Goal: Information Seeking & Learning: Learn about a topic

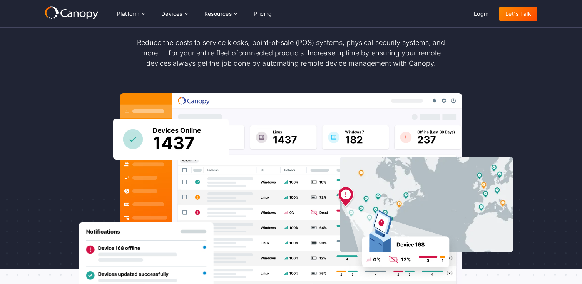
scroll to position [112, 0]
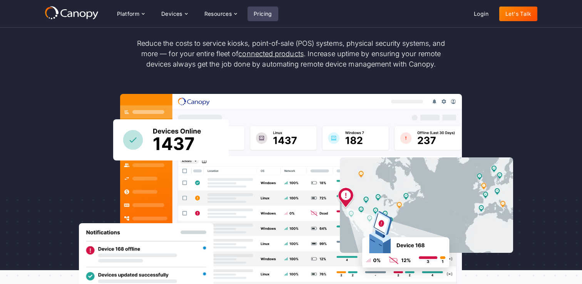
click at [278, 17] on link "Pricing" at bounding box center [262, 14] width 31 height 15
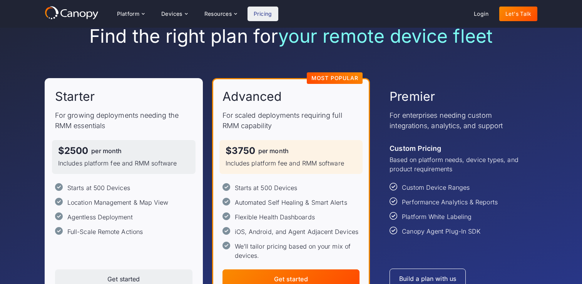
scroll to position [47, 0]
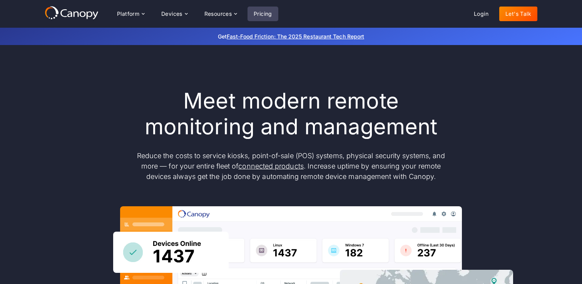
click at [278, 15] on link "Pricing" at bounding box center [262, 14] width 31 height 15
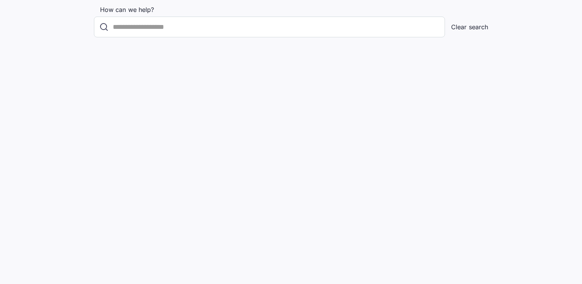
scroll to position [1864, 0]
